Goal: Register for event/course

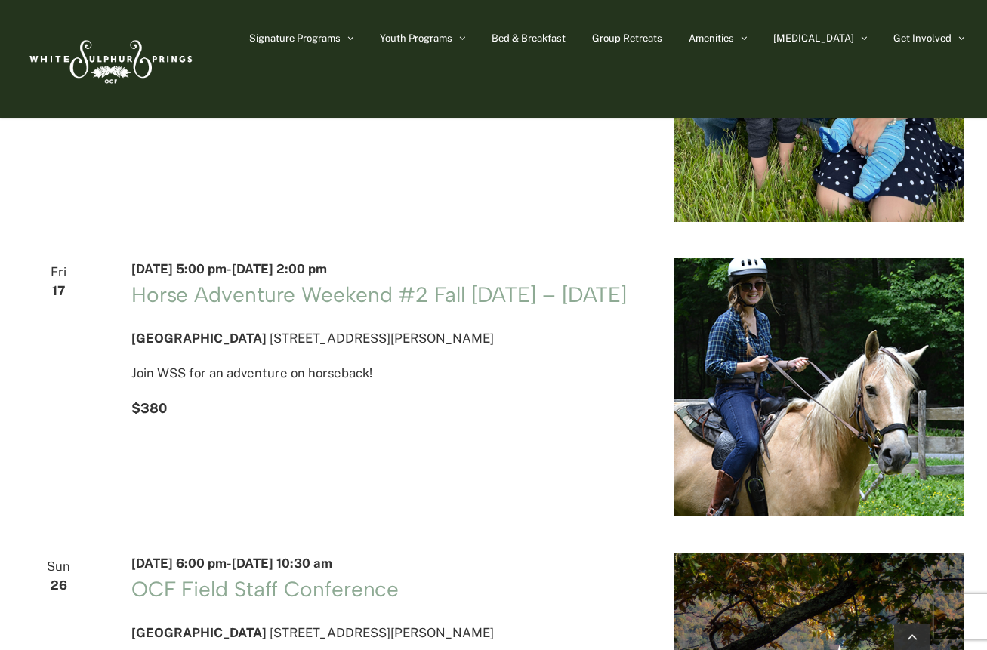
scroll to position [596, 0]
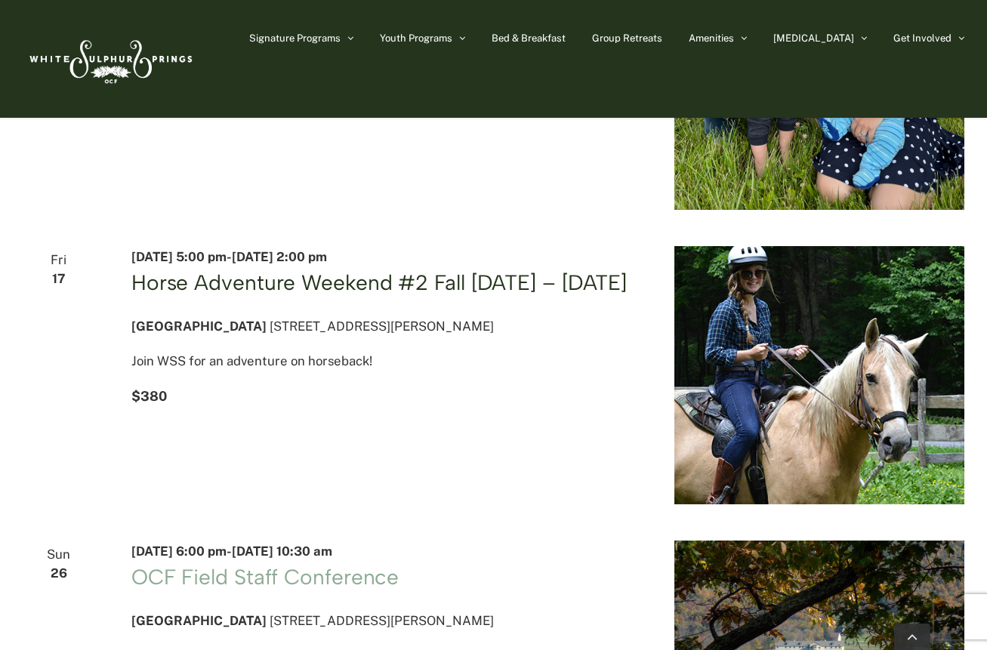
click at [369, 295] on link "Horse Adventure Weekend #2 Fall [DATE] – [DATE]" at bounding box center [378, 283] width 495 height 26
click at [306, 295] on link "Horse Adventure Weekend #2 Fall [DATE] – [DATE]" at bounding box center [378, 283] width 495 height 26
click at [306, 295] on link "Horse Adventure Weekend #2 Fall Friday – Sunday" at bounding box center [378, 283] width 495 height 26
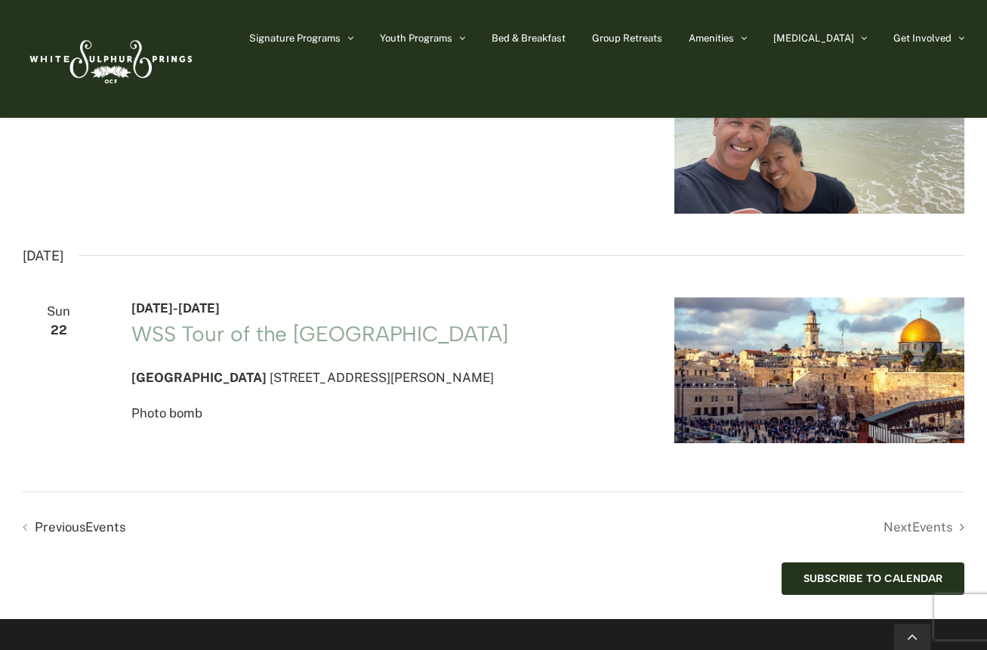
scroll to position [2968, 0]
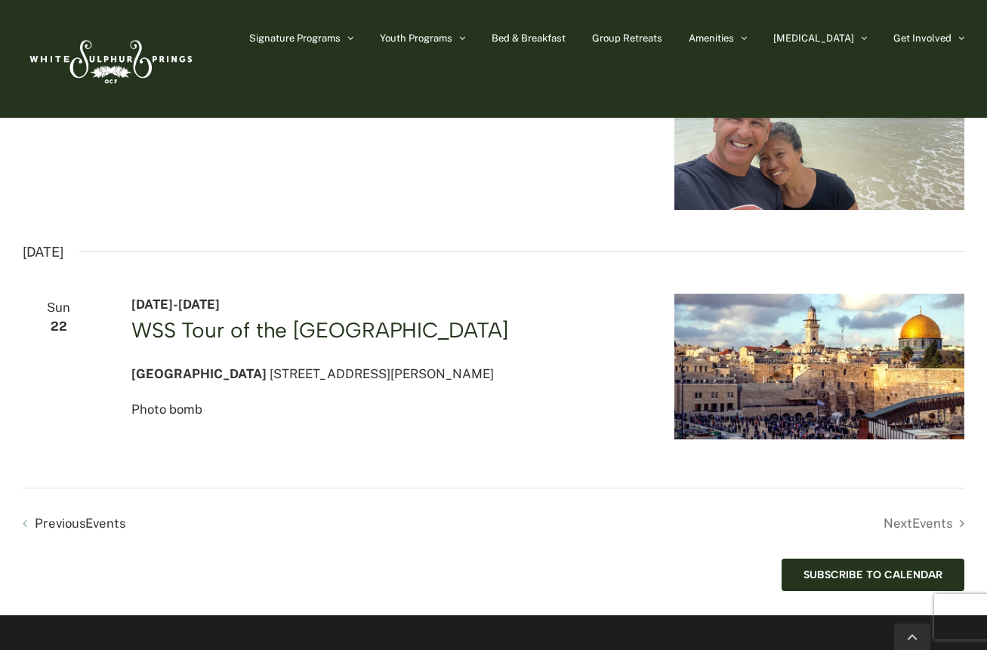
click at [216, 343] on link "WSS Tour of the Holy Land" at bounding box center [319, 330] width 377 height 26
